Goal: Check status: Check status

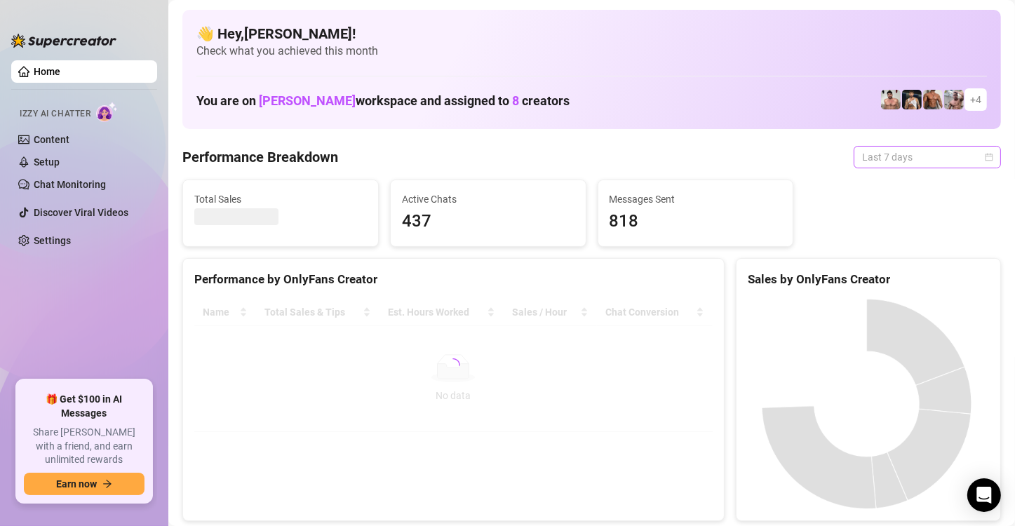
click at [862, 154] on span "Last 7 days" at bounding box center [927, 157] width 131 height 21
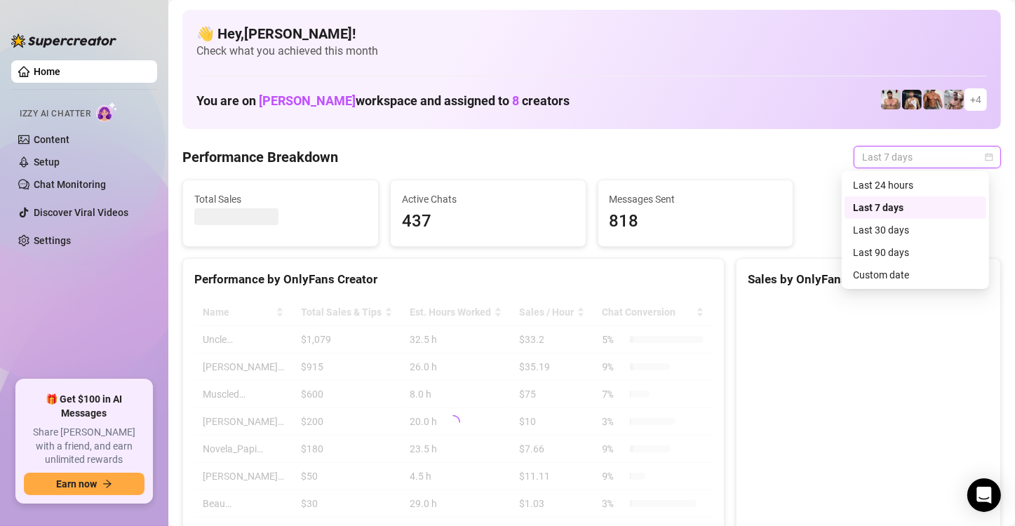
click at [874, 277] on div "Custom date" at bounding box center [915, 274] width 125 height 15
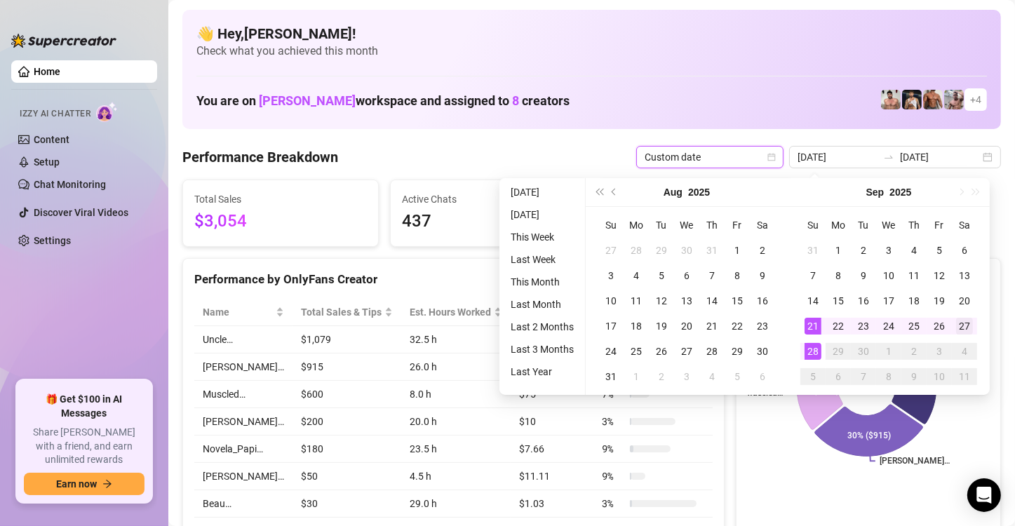
type input "[DATE]"
click at [970, 333] on div "27" at bounding box center [964, 326] width 17 height 17
type input "[DATE]"
click at [803, 351] on td "28" at bounding box center [813, 351] width 25 height 25
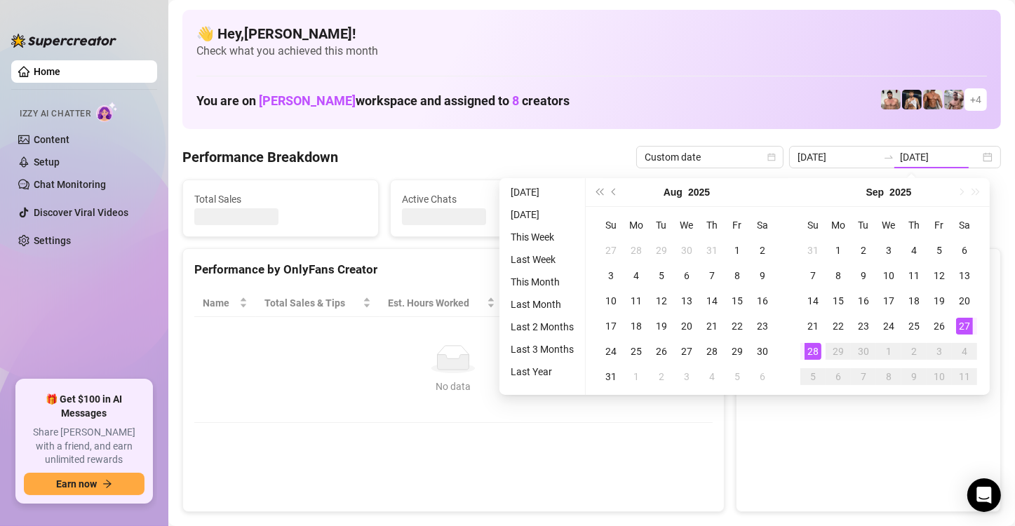
type input "[DATE]"
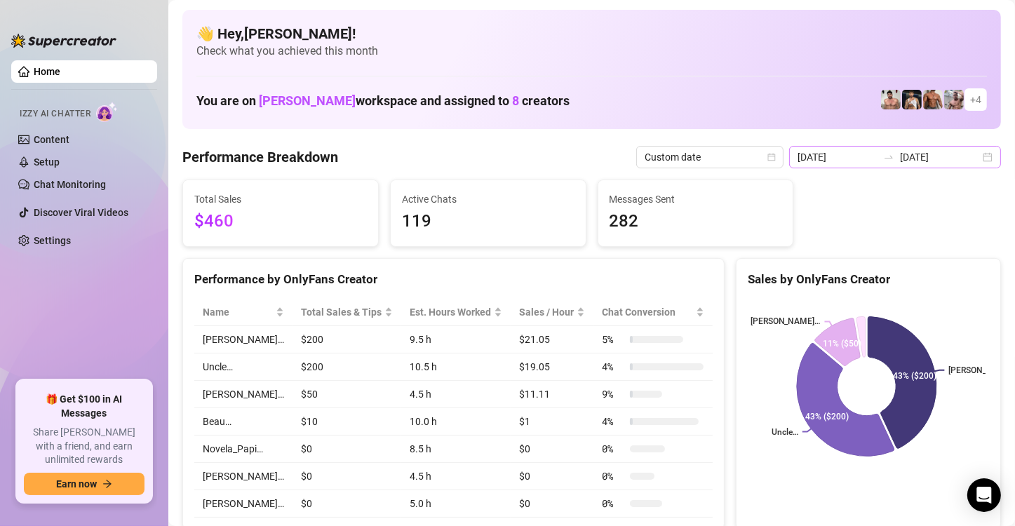
click at [971, 157] on div "[DATE] [DATE]" at bounding box center [895, 157] width 212 height 22
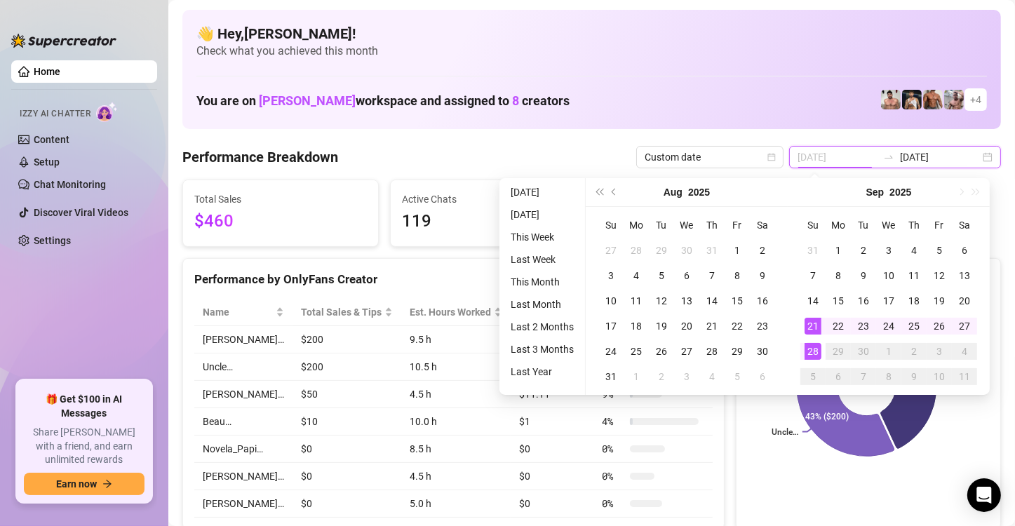
type input "[DATE]"
click at [810, 351] on div "28" at bounding box center [813, 351] width 17 height 17
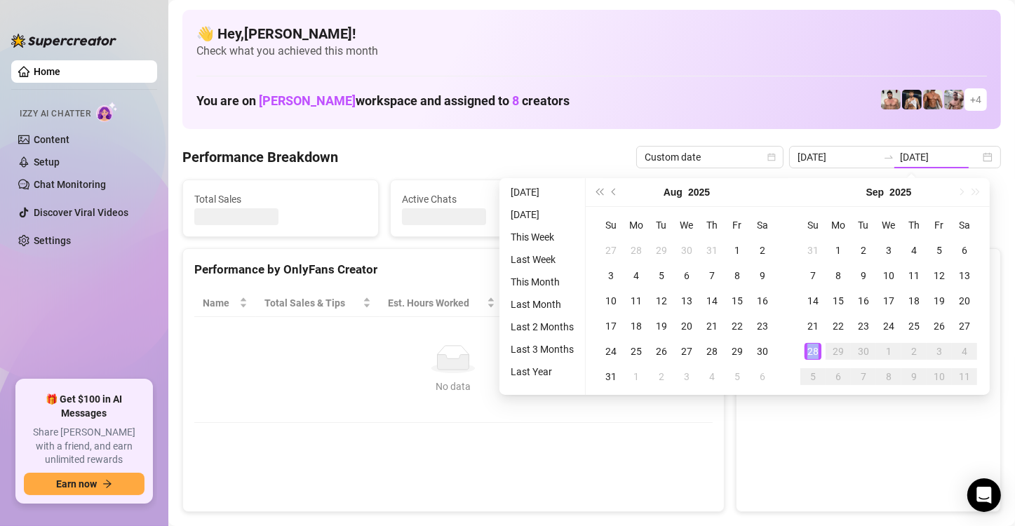
type input "[DATE]"
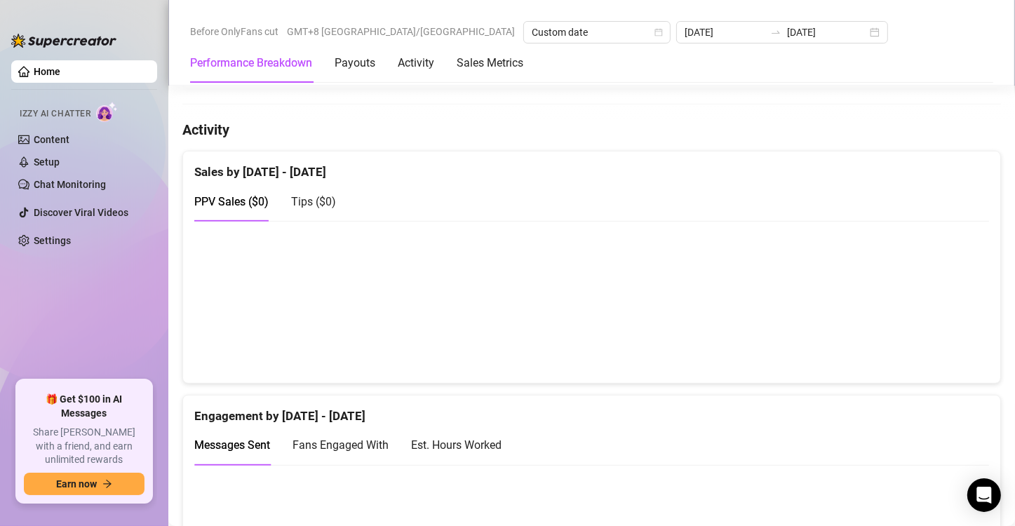
scroll to position [519, 0]
